Goal: Information Seeking & Learning: Find specific page/section

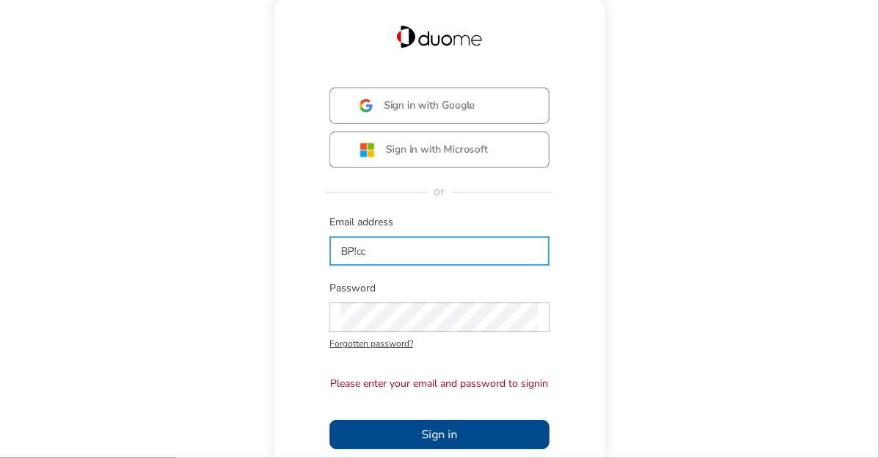
drag, startPoint x: 360, startPoint y: 252, endPoint x: 290, endPoint y: 251, distance: 70.4
click at [298, 249] on div "Sign in with Google Sign in with Microsoft or Email address BP!cc Password Forg…" at bounding box center [439, 312] width 301 height 450
type input "c"
type input "[EMAIL_ADDRESS][PERSON_NAME][DOMAIN_NAME]"
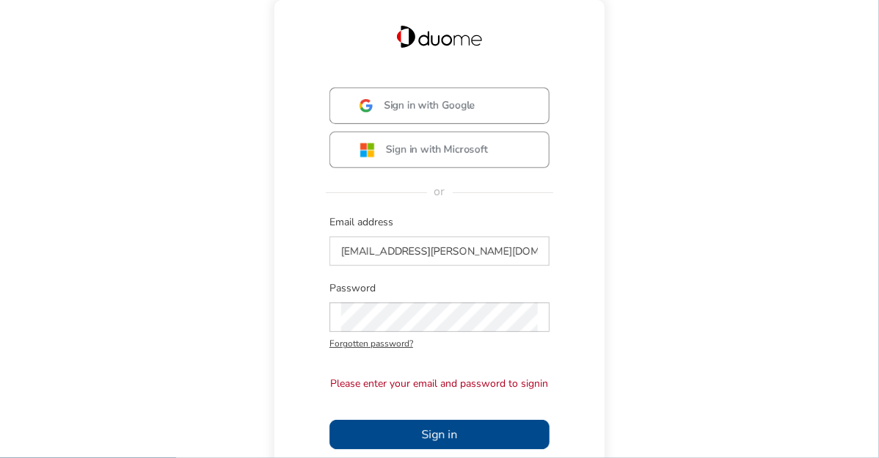
click at [431, 437] on span "Sign in" at bounding box center [440, 434] width 36 height 18
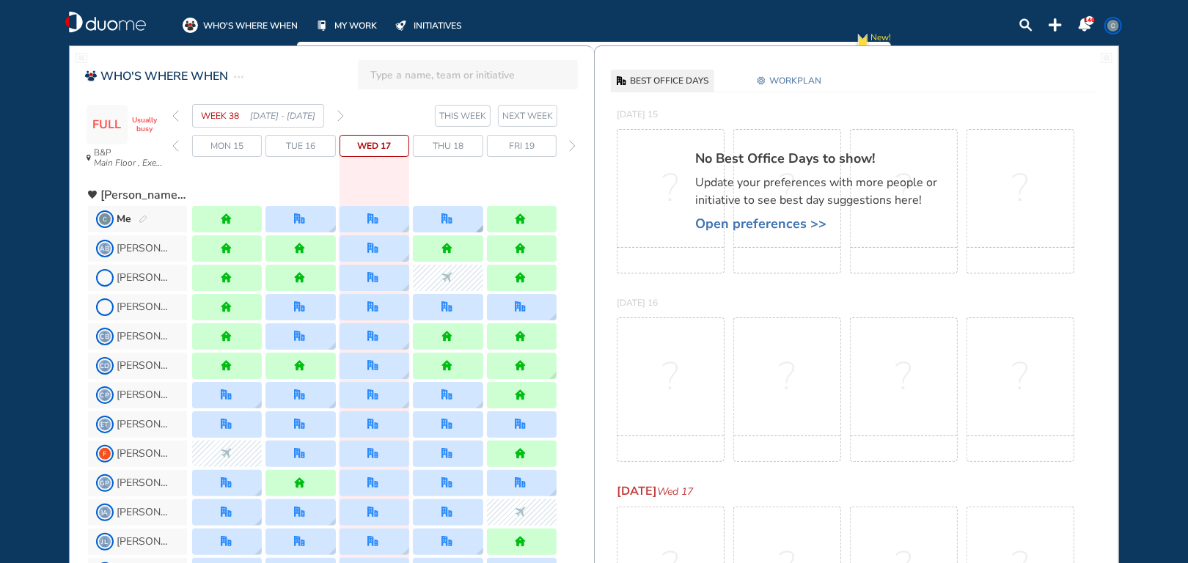
click at [456, 217] on div at bounding box center [448, 219] width 70 height 26
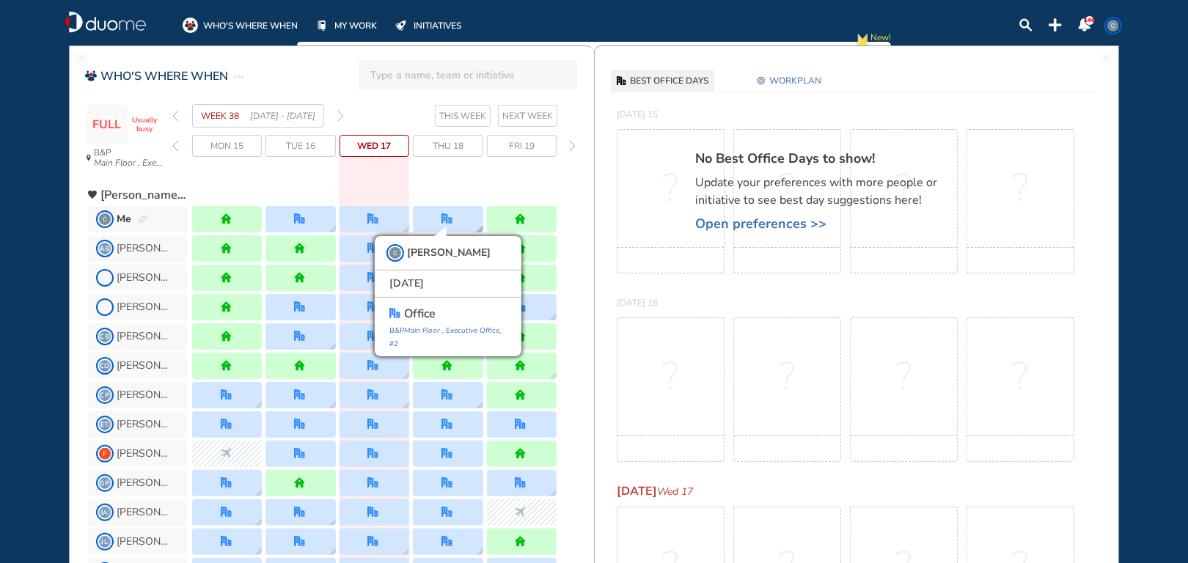
click at [455, 208] on div "[PERSON_NAME] [DATE] office B&P Main Floor , Executive Office , #2" at bounding box center [448, 219] width 70 height 26
drag, startPoint x: 455, startPoint y: 208, endPoint x: 445, endPoint y: 185, distance: 25.3
click at [442, 185] on div at bounding box center [374, 190] width 364 height 26
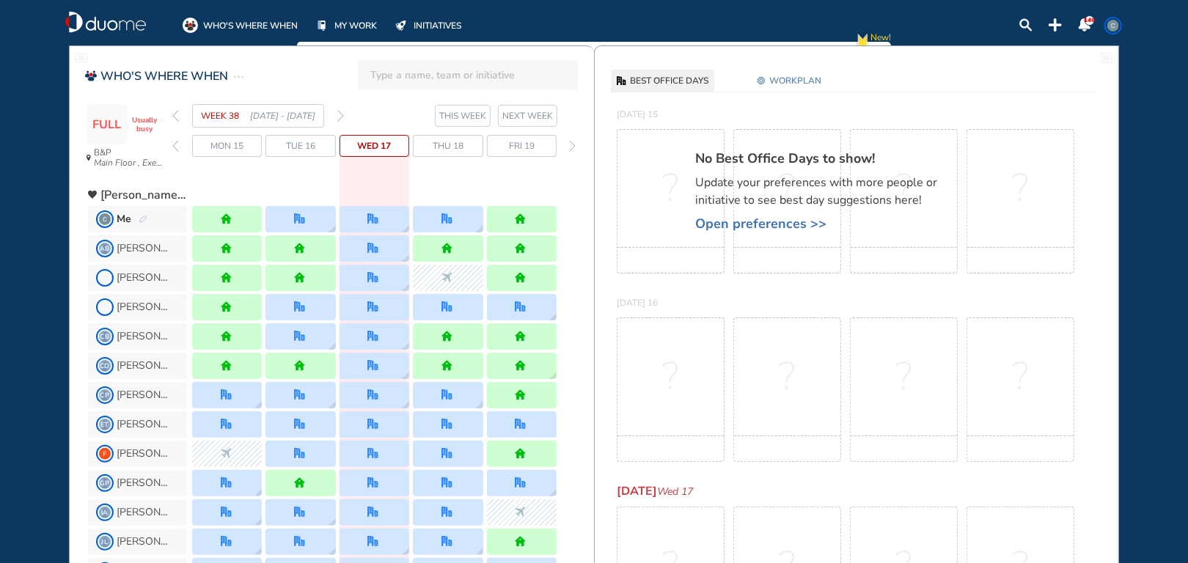
click at [452, 147] on span "Thu 18" at bounding box center [448, 146] width 31 height 15
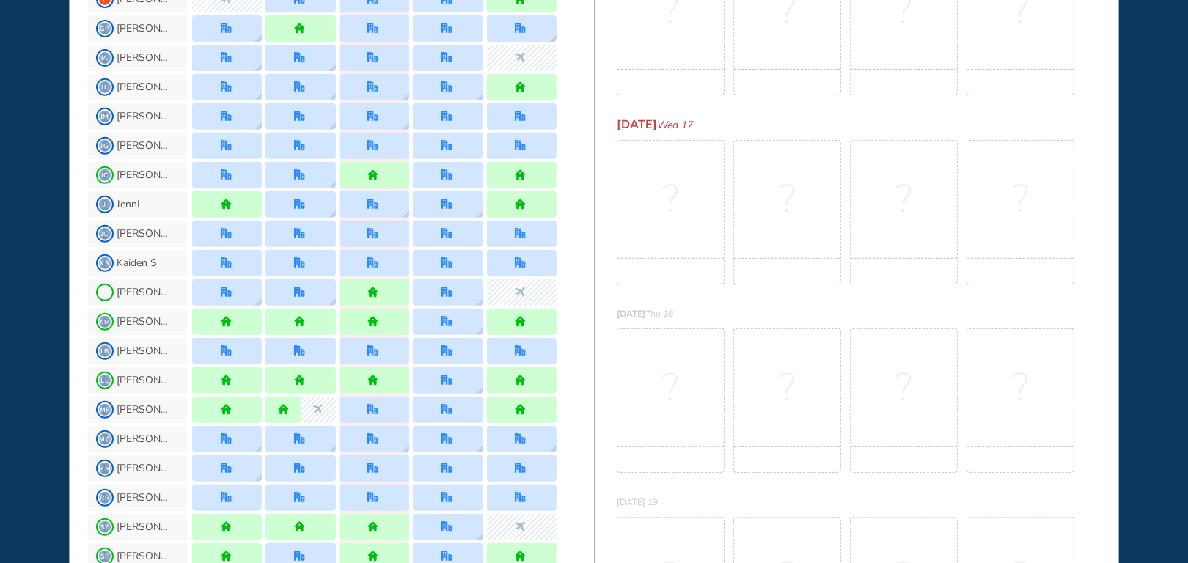
scroll to position [440, 0]
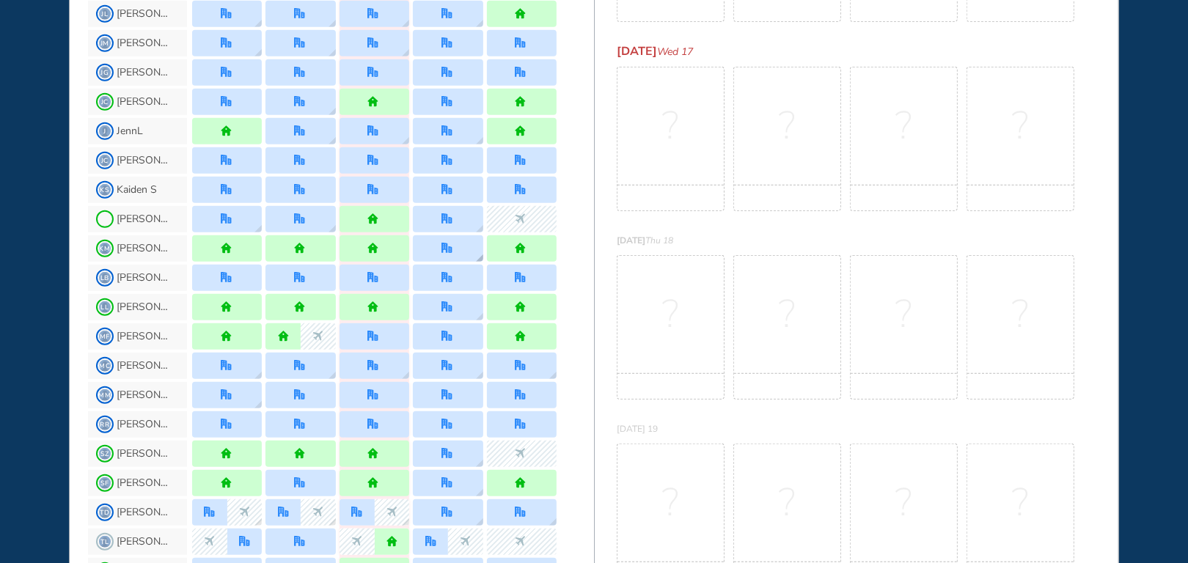
click at [455, 253] on div at bounding box center [448, 248] width 70 height 26
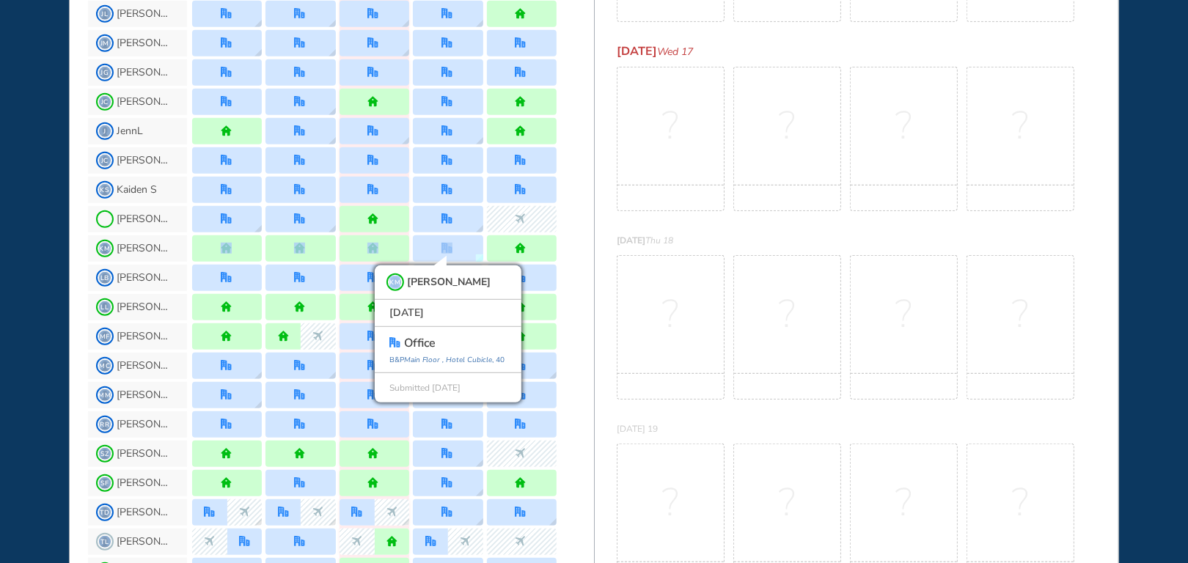
click at [455, 253] on div "KM [PERSON_NAME] [DATE] office [GEOGRAPHIC_DATA] , [GEOGRAPHIC_DATA] , 40 Submi…" at bounding box center [448, 248] width 70 height 26
click at [462, 244] on div "KM [PERSON_NAME] [DATE] office [GEOGRAPHIC_DATA] , [GEOGRAPHIC_DATA] , 40 Submi…" at bounding box center [448, 248] width 70 height 26
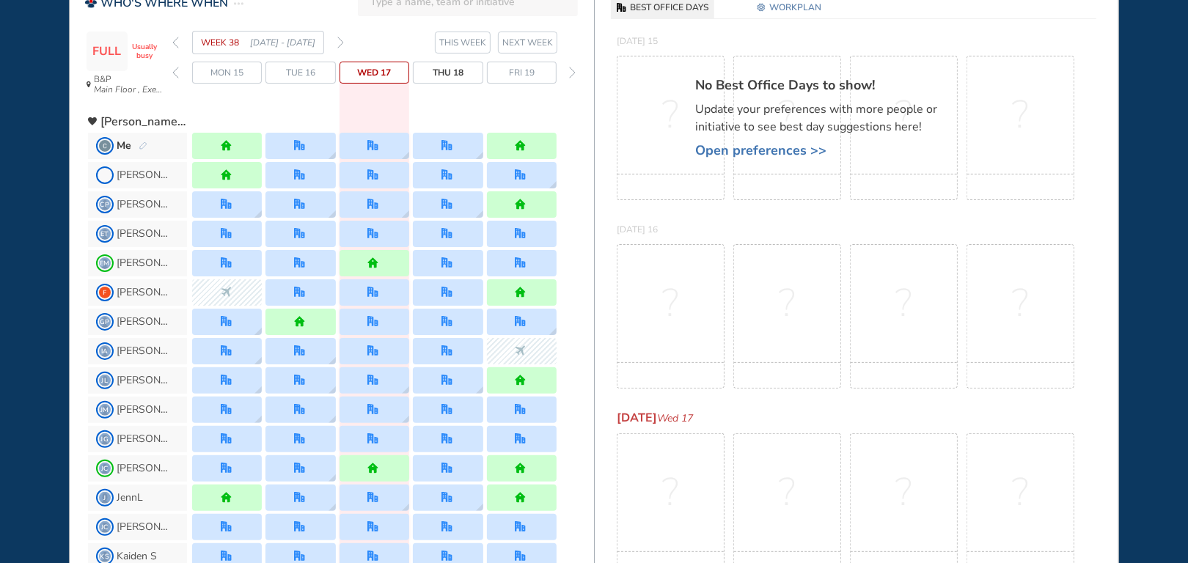
scroll to position [0, 0]
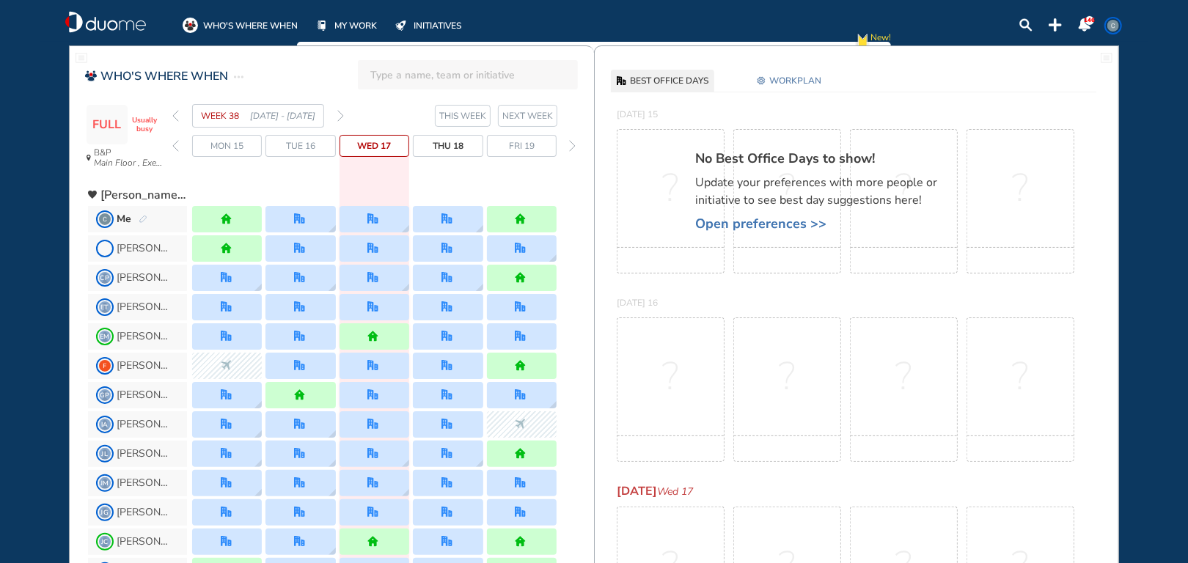
click at [785, 80] on span "WORKPLAN" at bounding box center [795, 80] width 52 height 15
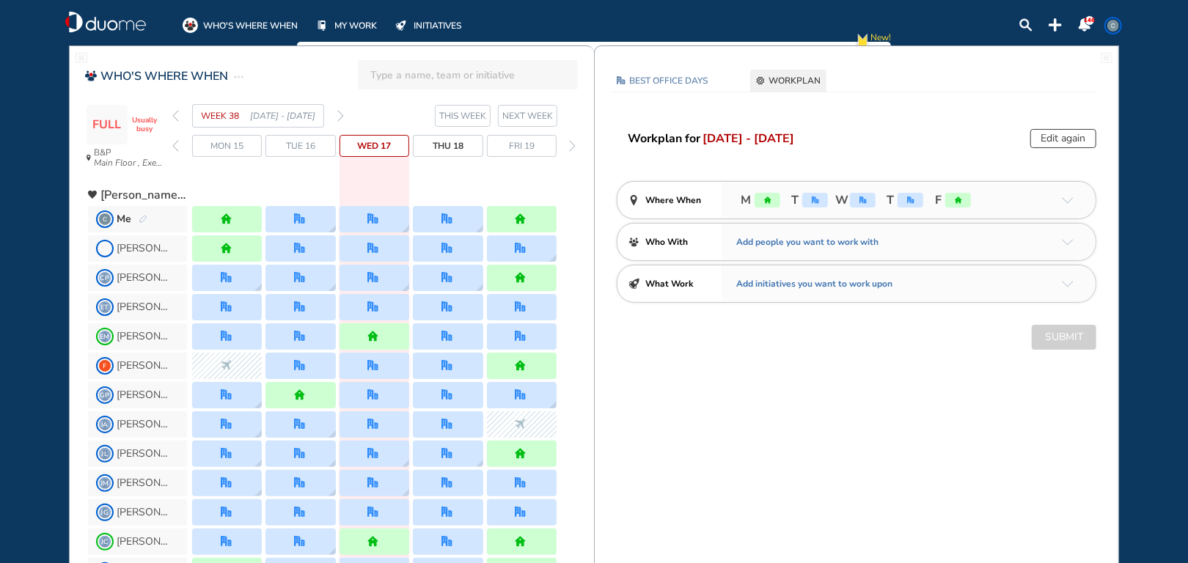
click at [785, 80] on span "WORKPLAN" at bounding box center [795, 80] width 52 height 15
click at [290, 72] on header "WHO'S WHERE WHEN" at bounding box center [332, 72] width 524 height 34
click at [681, 82] on span "BEST OFFICE DAYS" at bounding box center [668, 80] width 78 height 15
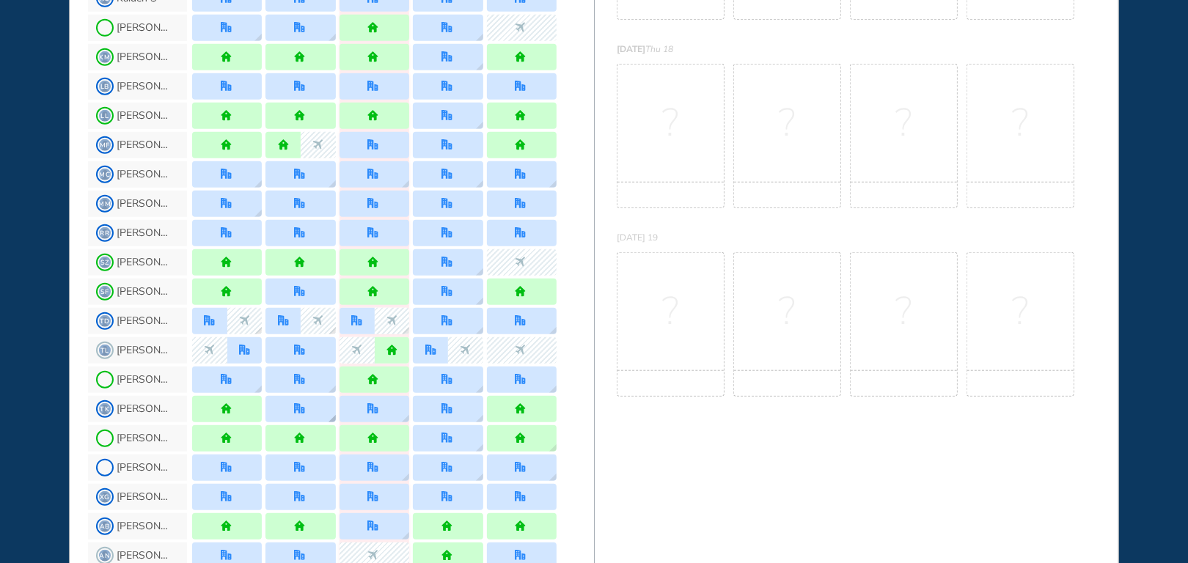
scroll to position [660, 0]
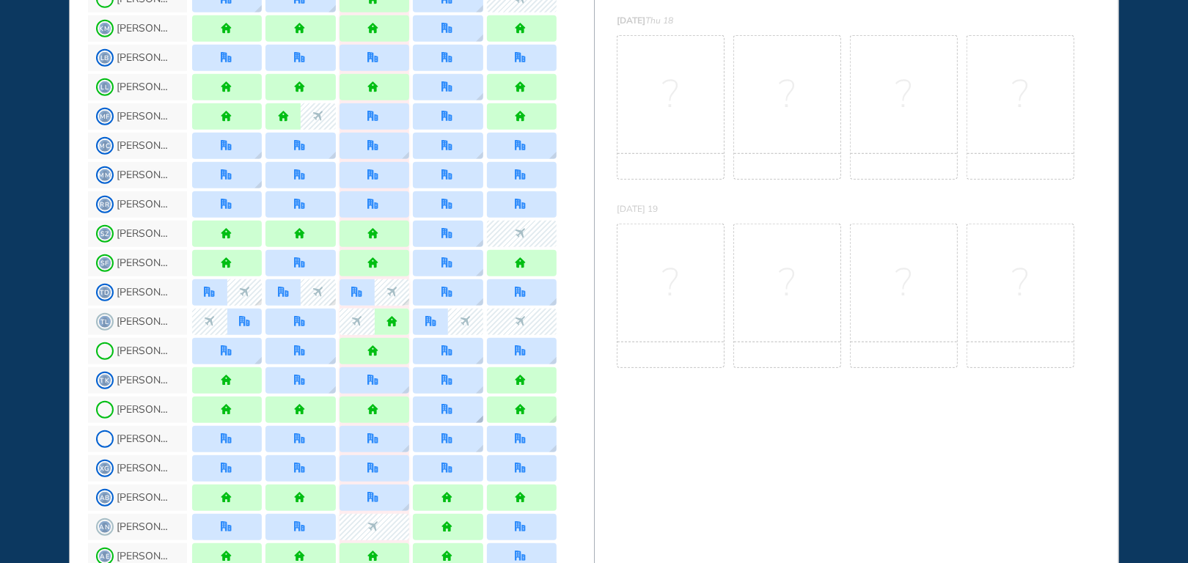
click at [447, 404] on img "office" at bounding box center [446, 409] width 11 height 11
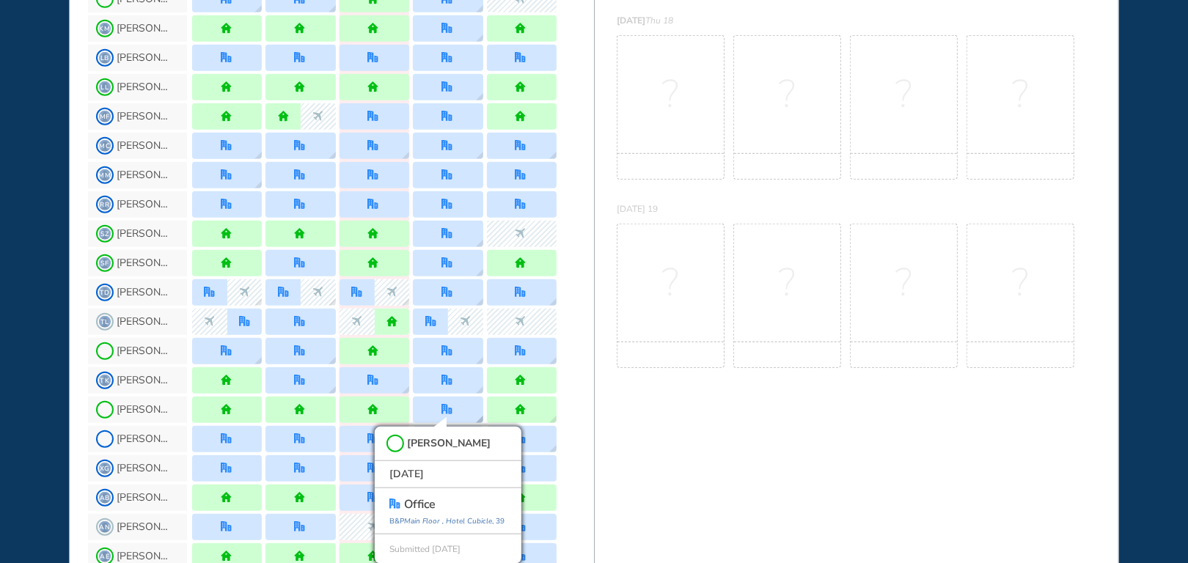
click at [447, 404] on img "office" at bounding box center [446, 409] width 11 height 11
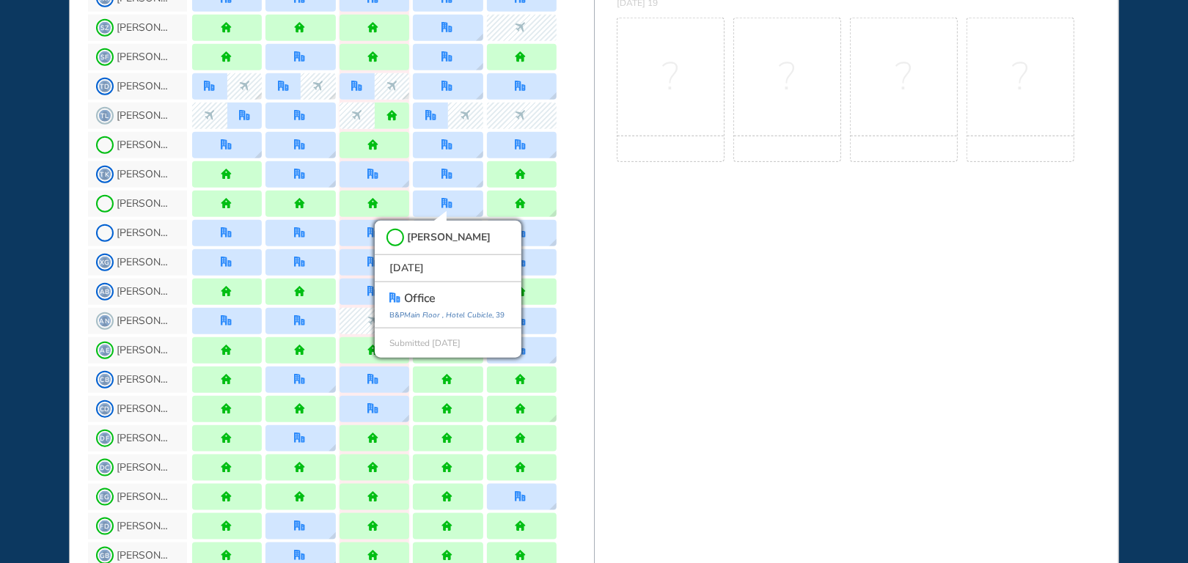
scroll to position [880, 0]
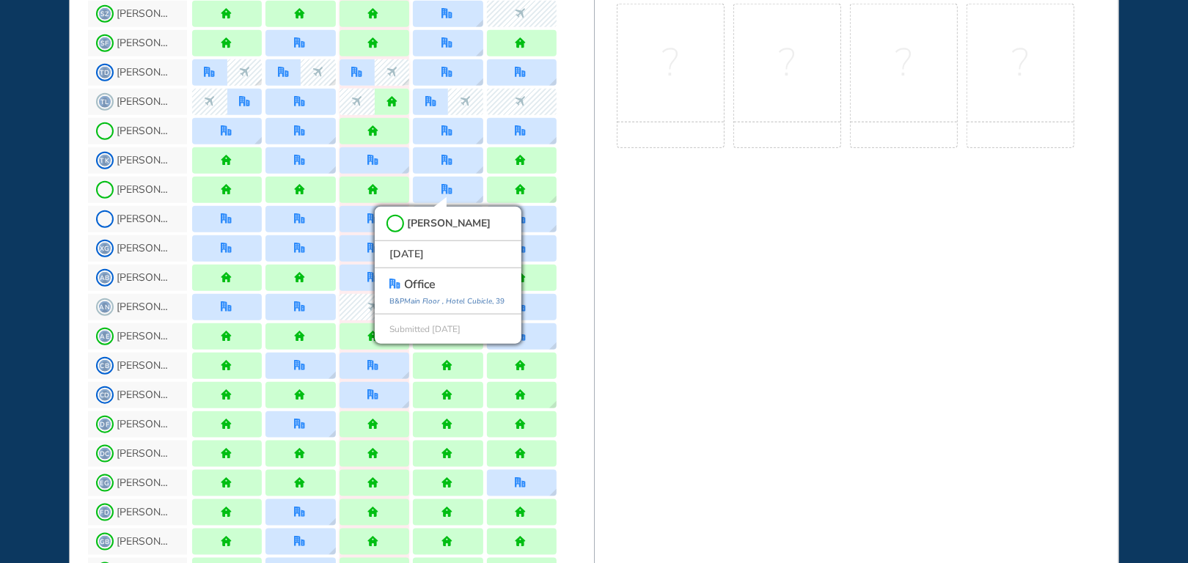
click at [664, 267] on div "BEST OFFICE DAYS WORKPLAN [DATE] 15 No Best Office Days to show! Update your pr…" at bounding box center [856, 115] width 525 height 1900
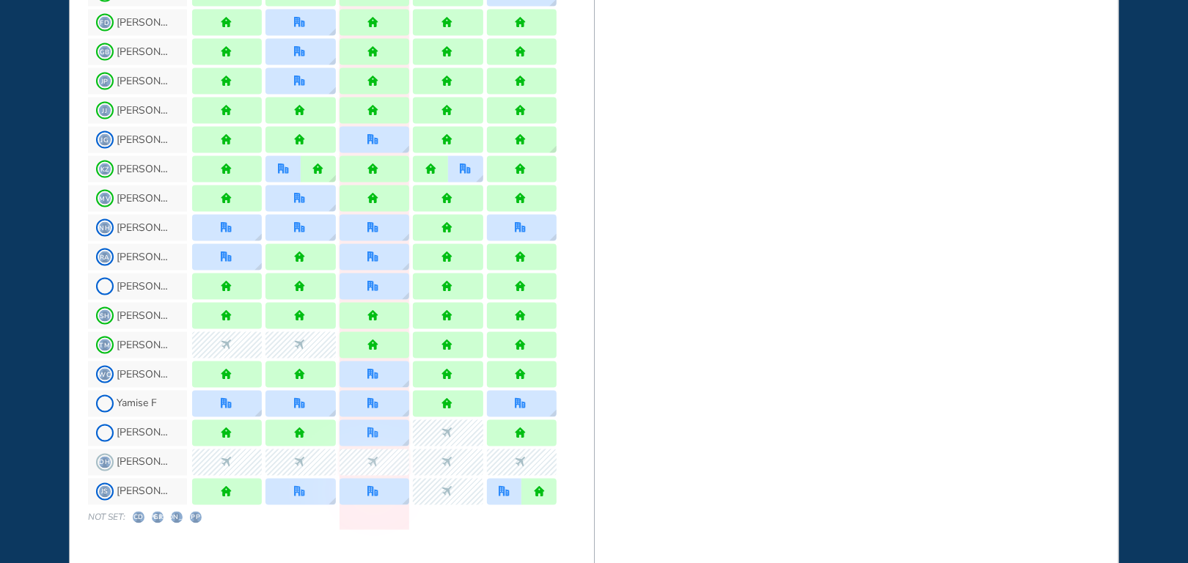
scroll to position [1393, 0]
